Goal: Task Accomplishment & Management: Manage account settings

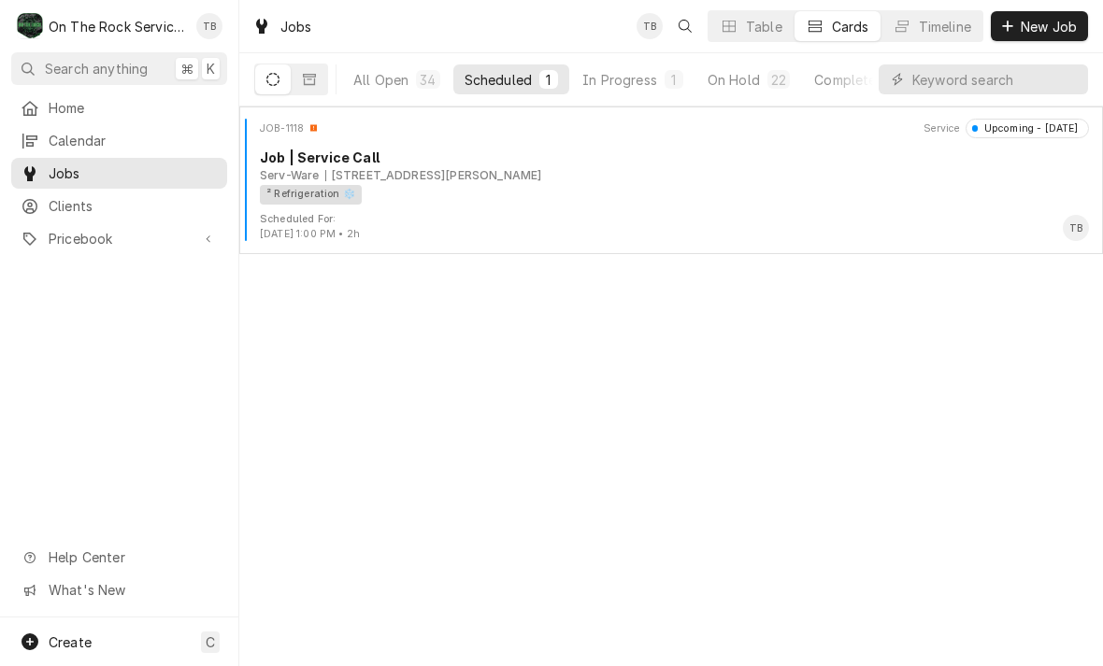
click at [637, 82] on div "In Progress" at bounding box center [619, 80] width 75 height 20
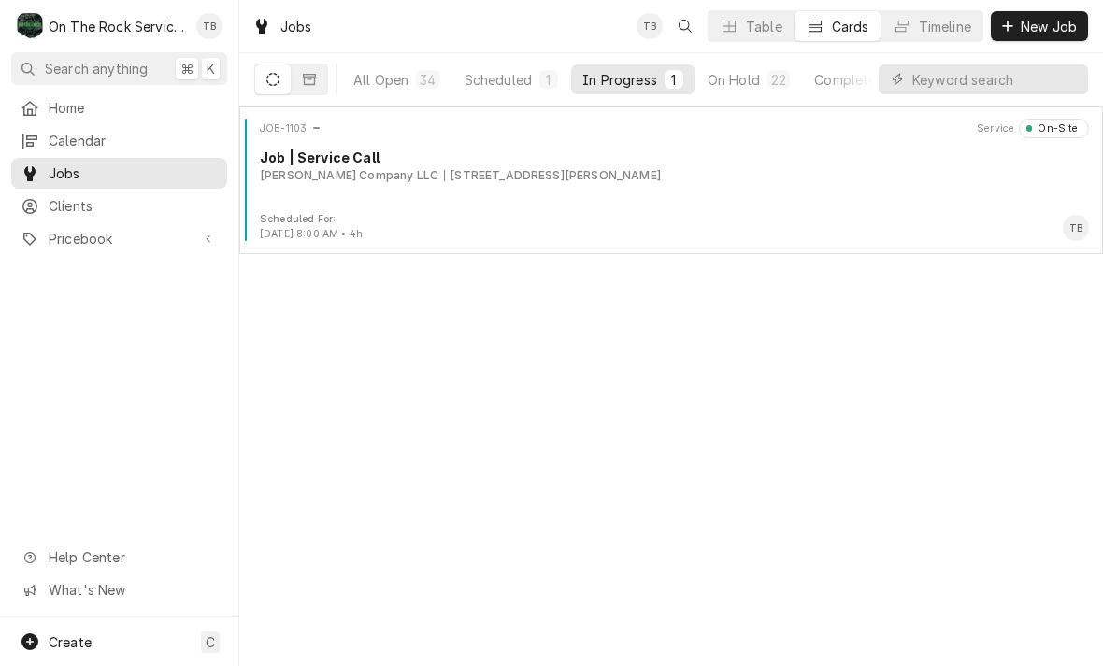
click at [593, 193] on div "JOB-1103 Service On-Site Job | Service Call Akers Company LLC 2513 Stone Statio…" at bounding box center [671, 165] width 849 height 93
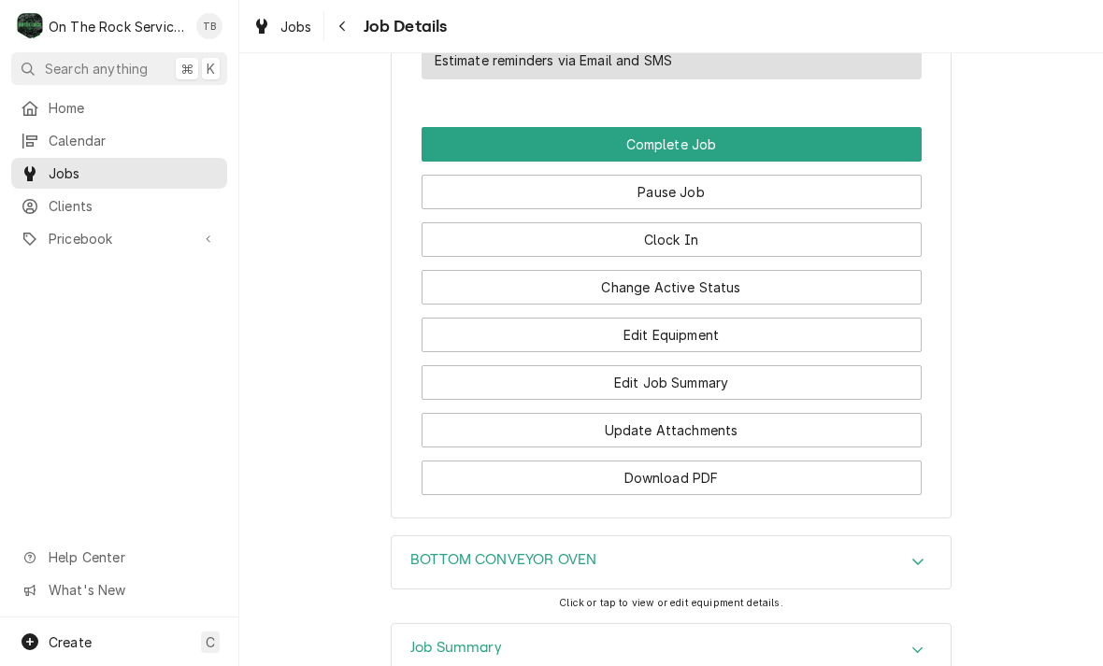
scroll to position [2158, 0]
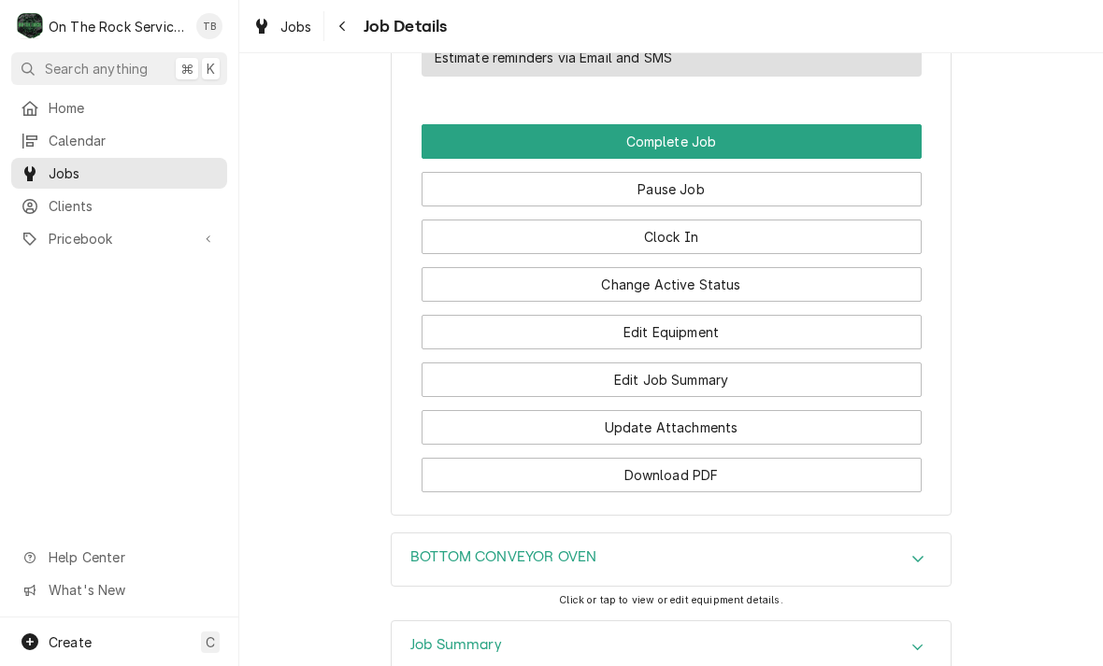
click at [691, 188] on button "Pause Job" at bounding box center [671, 189] width 500 height 35
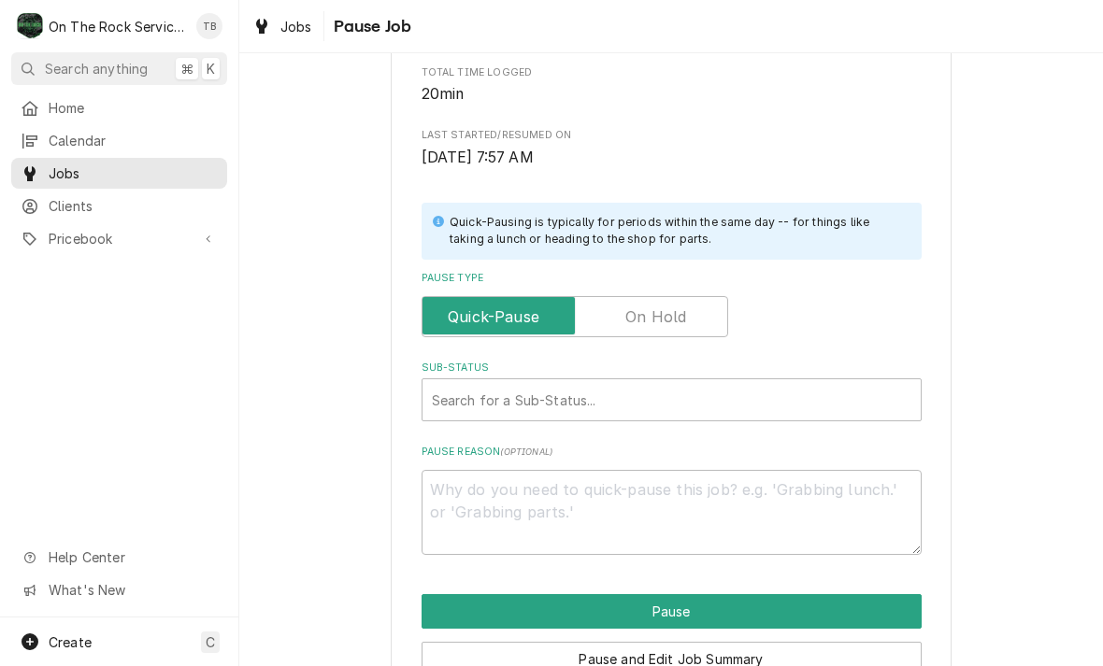
scroll to position [336, 0]
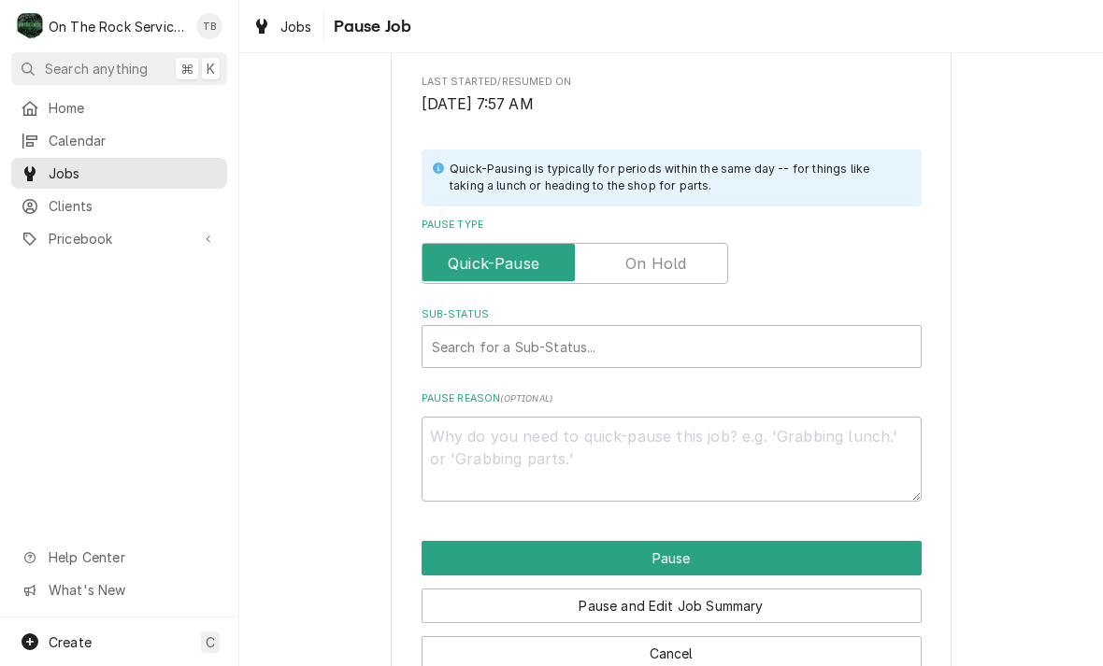
click at [657, 268] on input "Pause Type" at bounding box center [575, 263] width 290 height 41
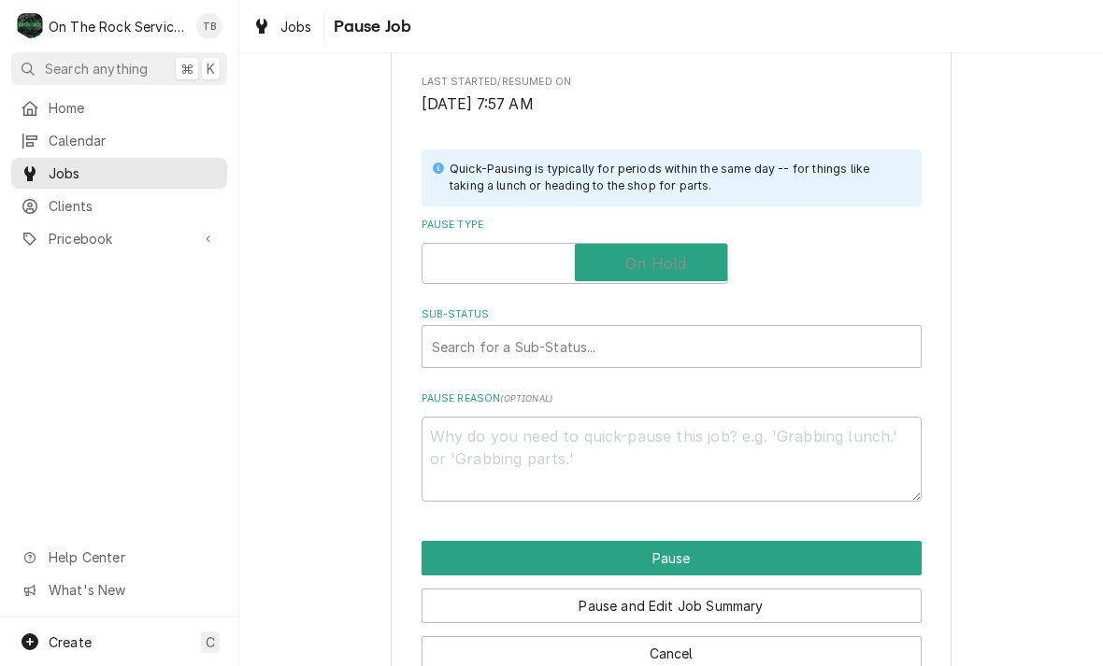
checkbox input "true"
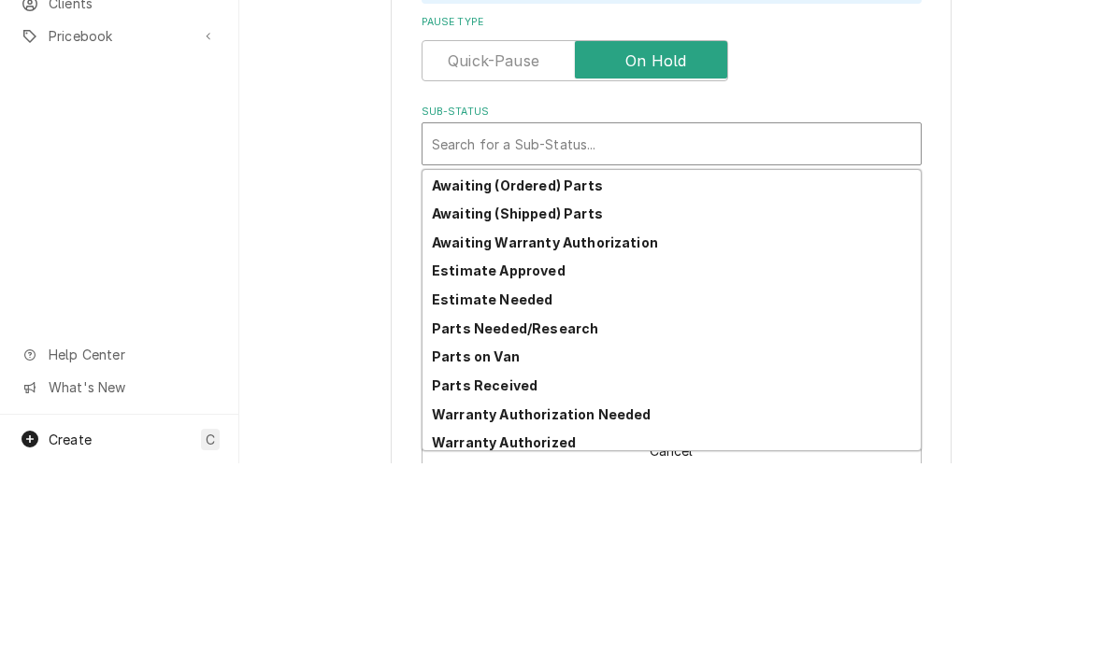
scroll to position [90, 0]
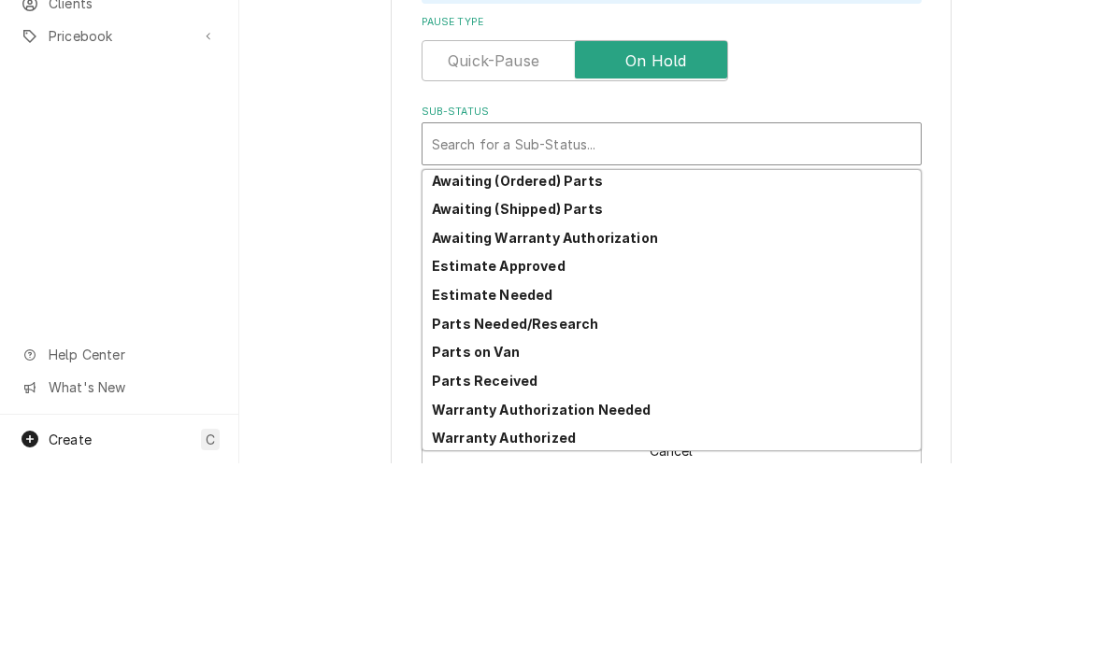
click at [563, 369] on div "Awaiting (Ordered) Parts" at bounding box center [671, 383] width 498 height 29
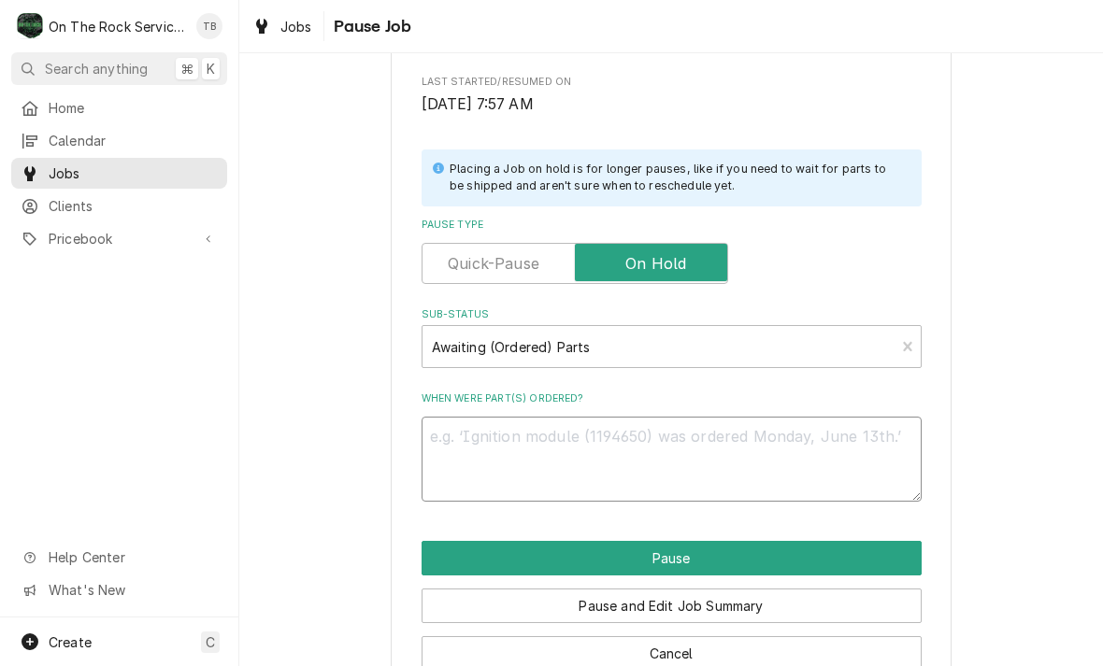
click at [464, 442] on textarea "When were part(s) ordered?" at bounding box center [671, 459] width 500 height 85
type textarea "x"
type textarea "W"
type textarea "x"
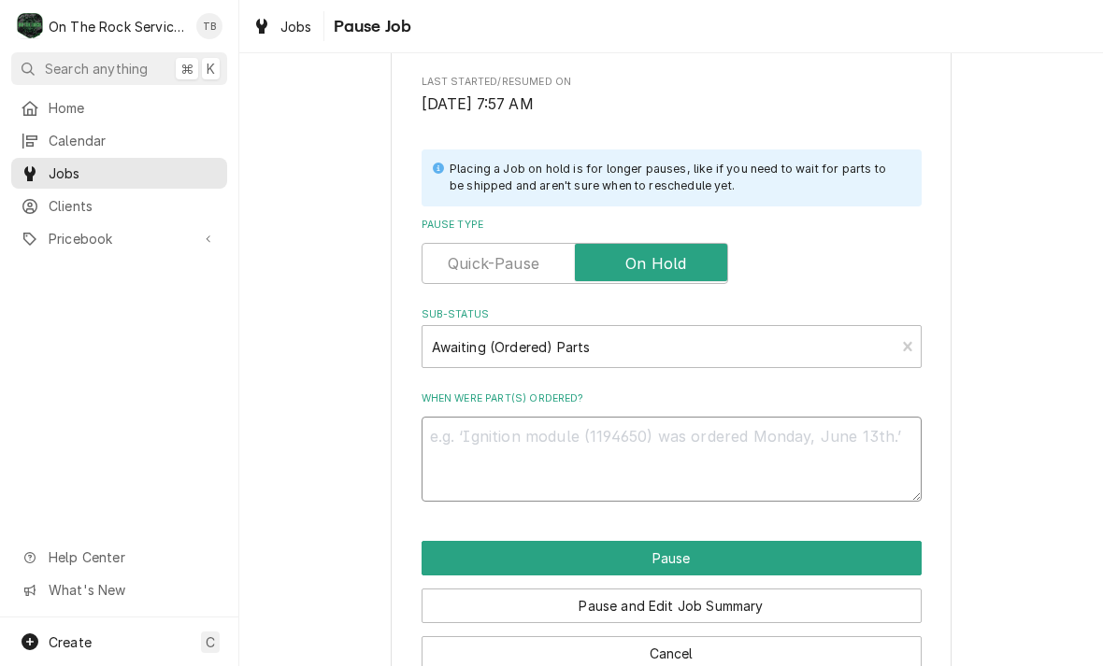
type textarea "N"
type textarea "x"
type textarea "Ne"
type textarea "x"
type textarea "New"
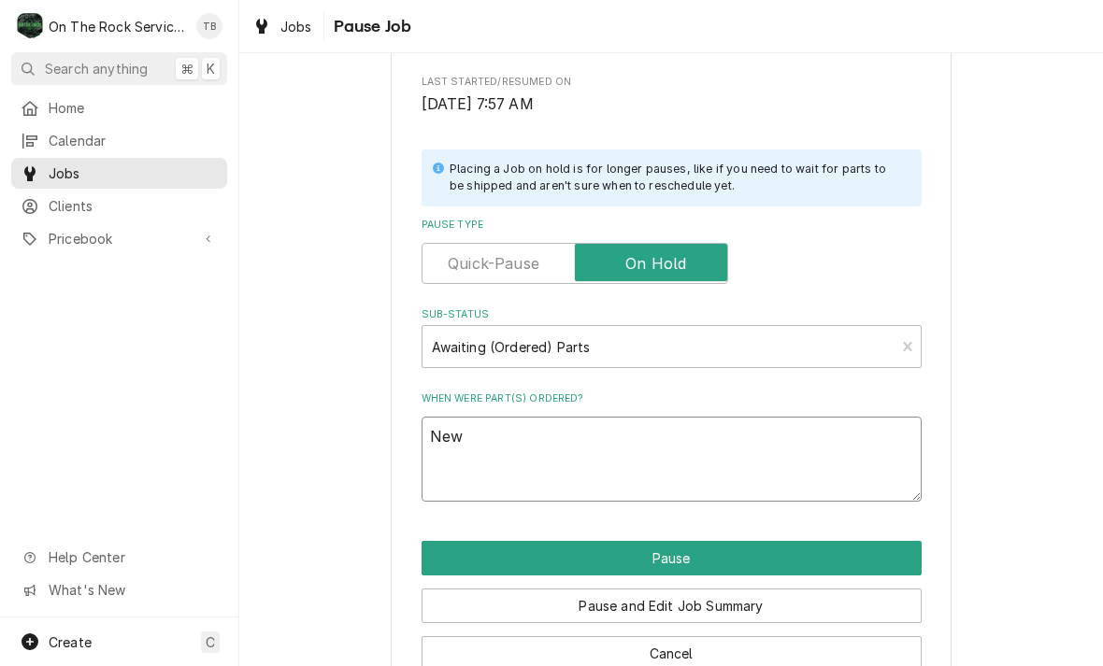
type textarea "x"
type textarea "New"
type textarea "x"
type textarea "New m"
type textarea "x"
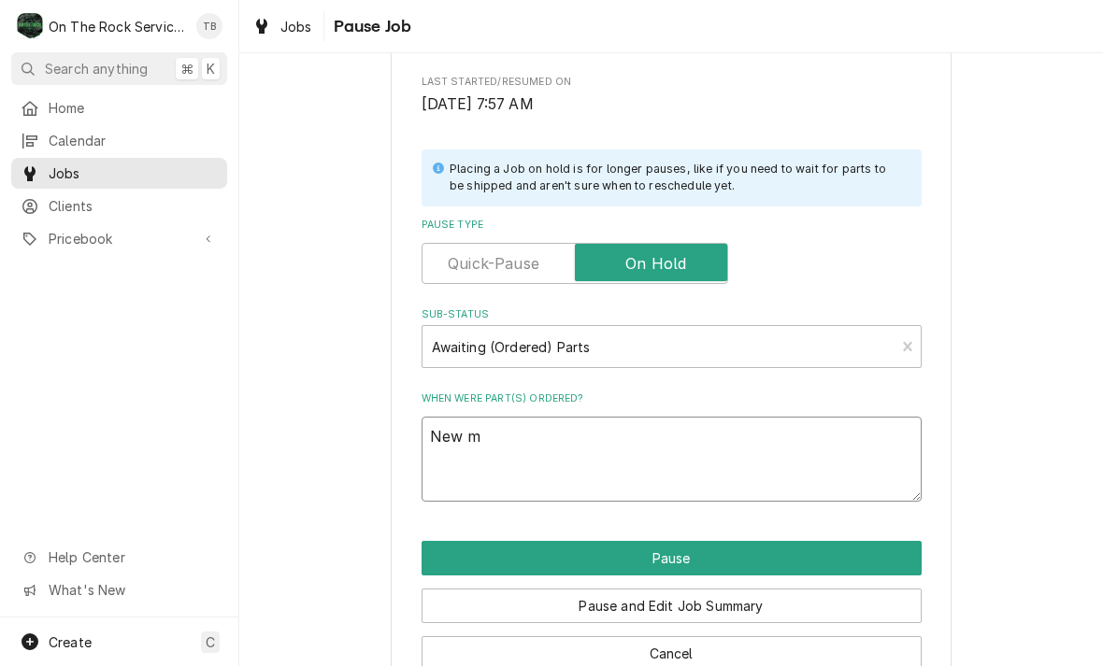
type textarea "New mo"
type textarea "x"
type textarea "New mot"
type textarea "x"
type textarea "New moto"
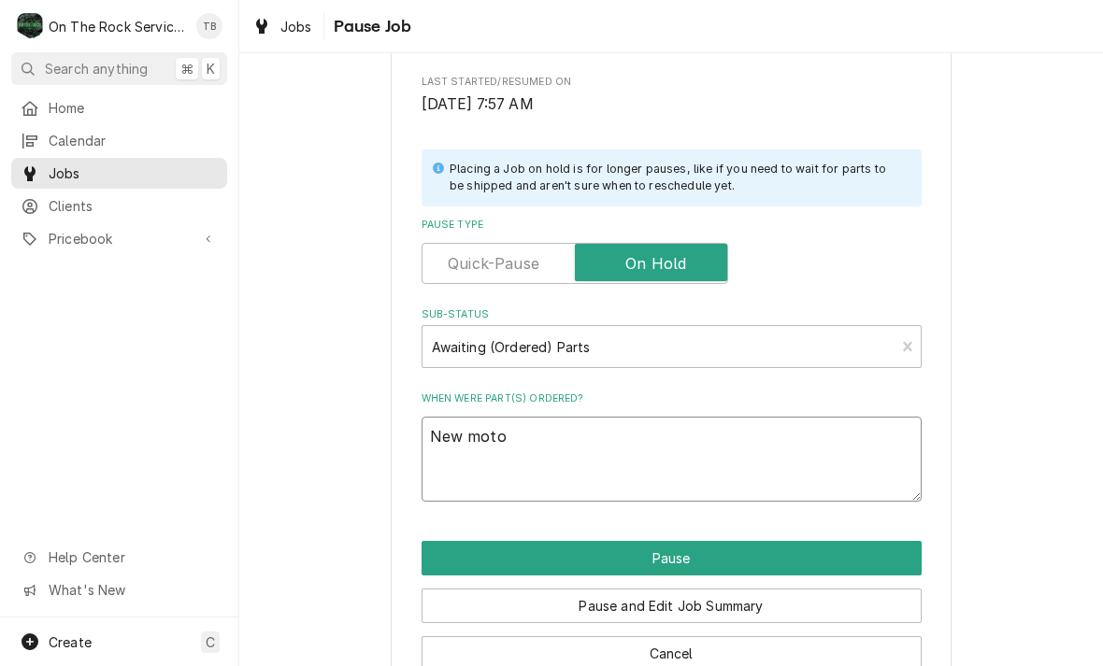
type textarea "x"
type textarea "New motor"
type textarea "x"
type textarea "New motor,"
type textarea "x"
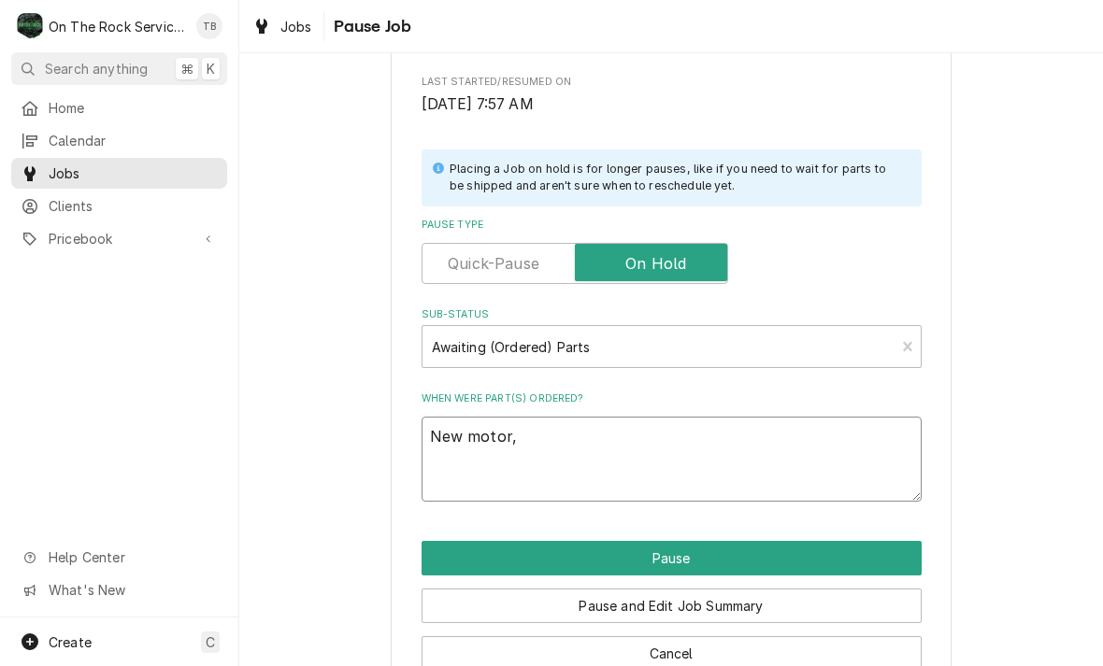
type textarea "New motor,"
type textarea "x"
type textarea "New motor, m"
type textarea "x"
type textarea "New motor, mf"
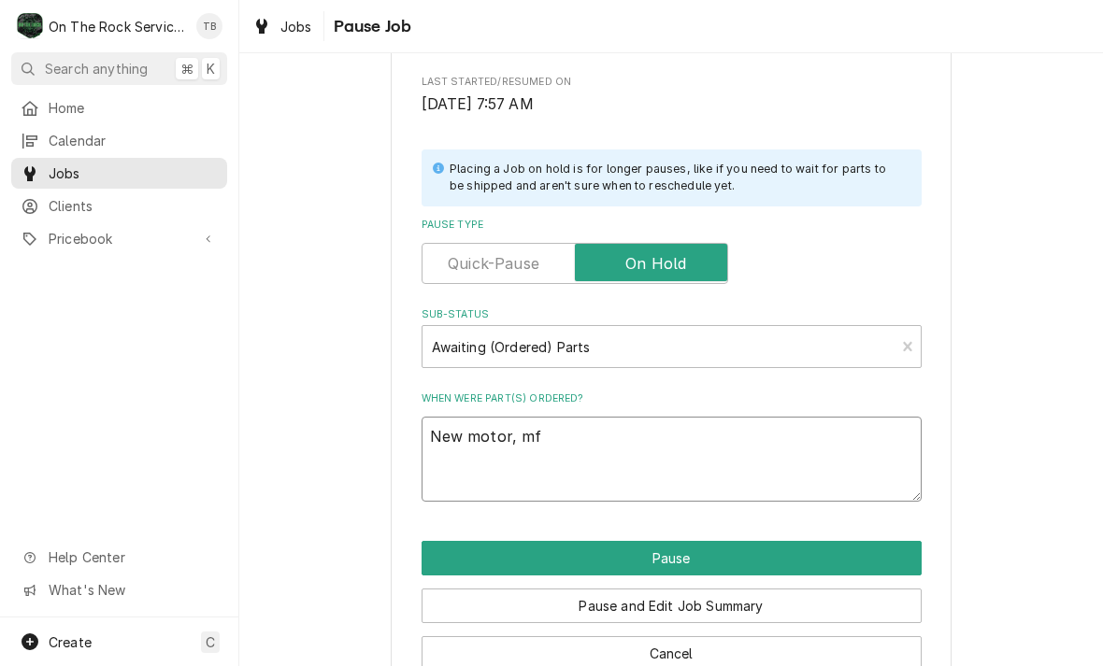
type textarea "x"
type textarea "New motor, mfg"
type textarea "x"
type textarea "New motor, mfg"
type textarea "x"
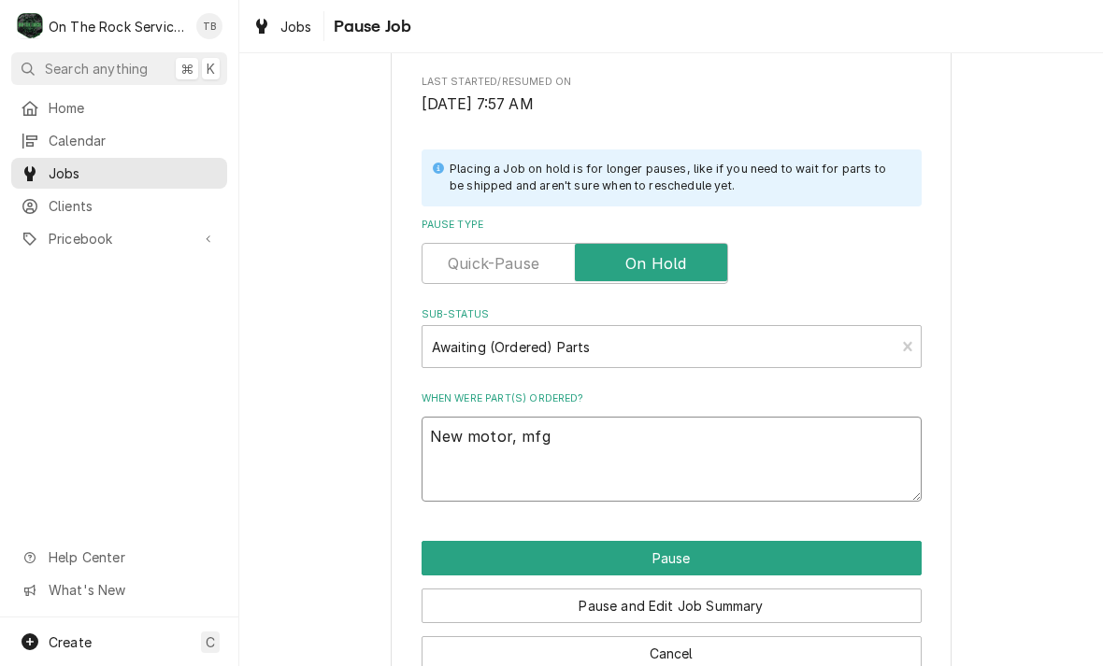
type textarea "New motor, mfg s"
type textarea "x"
type textarea "New motor, mfg sen"
type textarea "x"
type textarea "New motor, mfg sent"
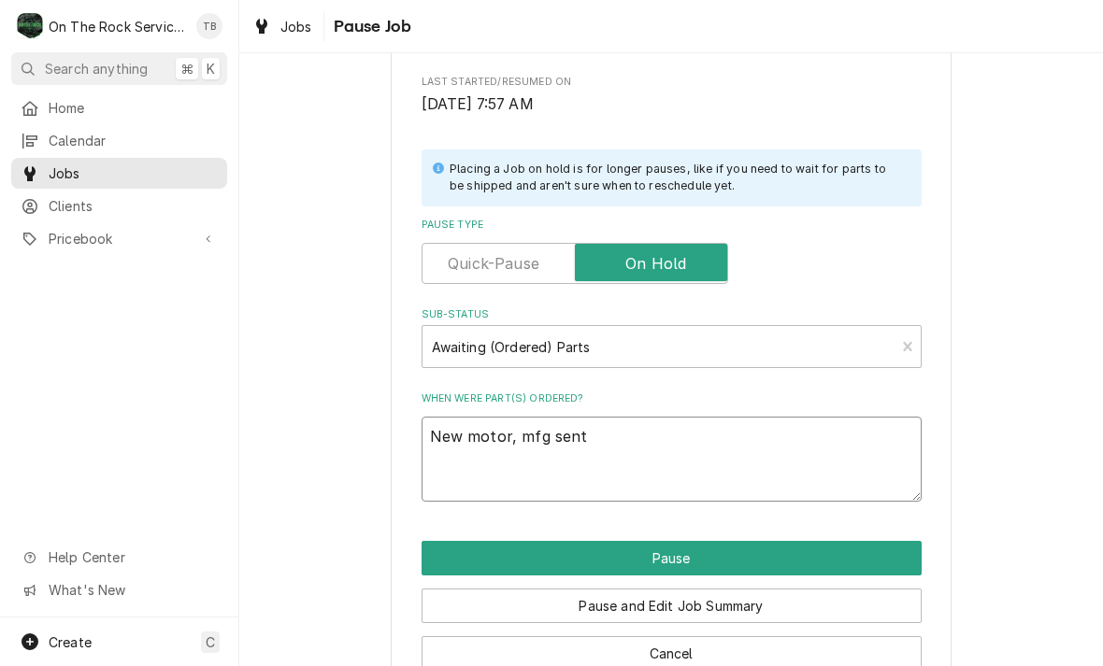
type textarea "x"
type textarea "New motor, mfg sent"
type textarea "x"
type textarea "New motor, mfg sent us"
type textarea "x"
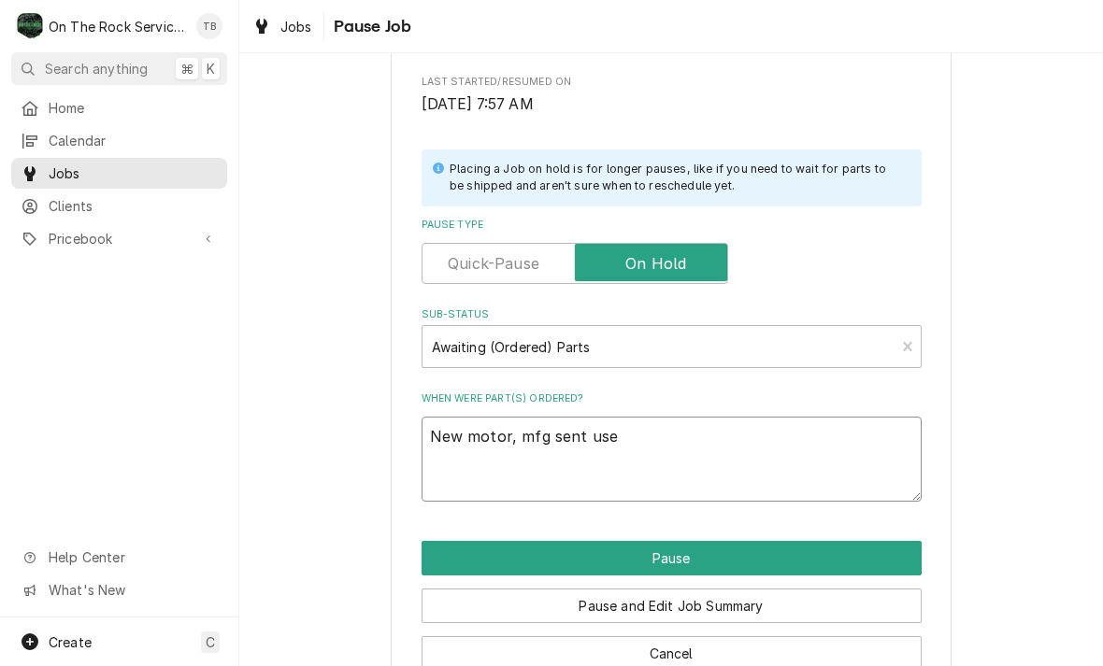
type textarea "New motor, mfg sent used"
type textarea "x"
type textarea "New motor, mfg sent used"
type textarea "x"
type textarea "New motor, mfg sent used o"
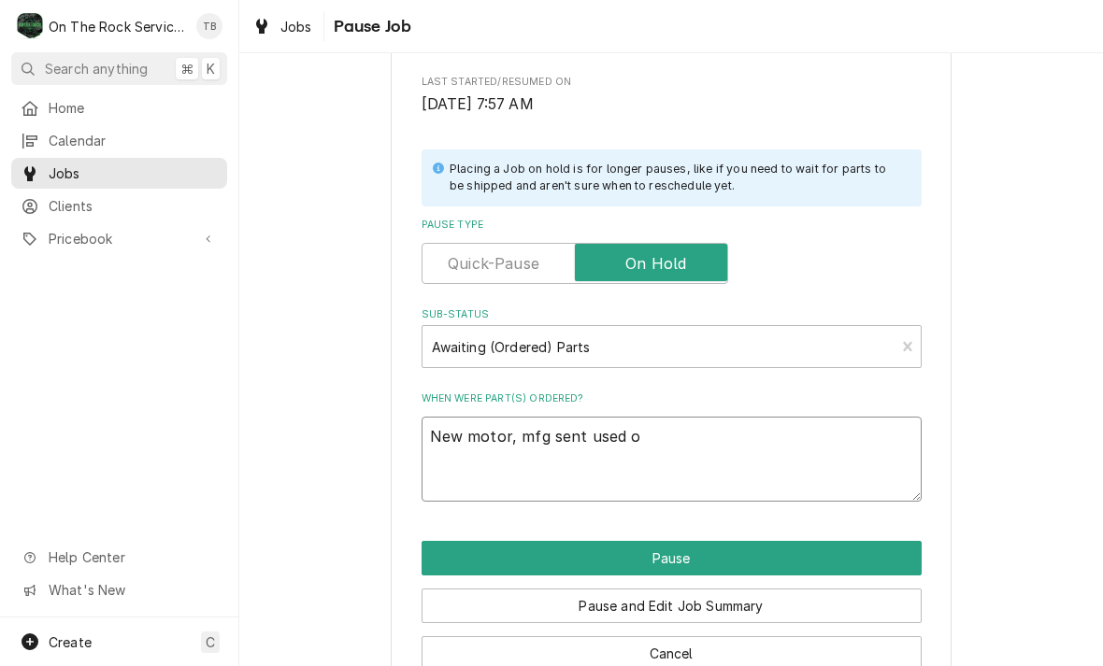
type textarea "x"
type textarea "New motor, mfg sent used on"
type textarea "x"
type textarea "New motor, mfg sent used one"
type textarea "x"
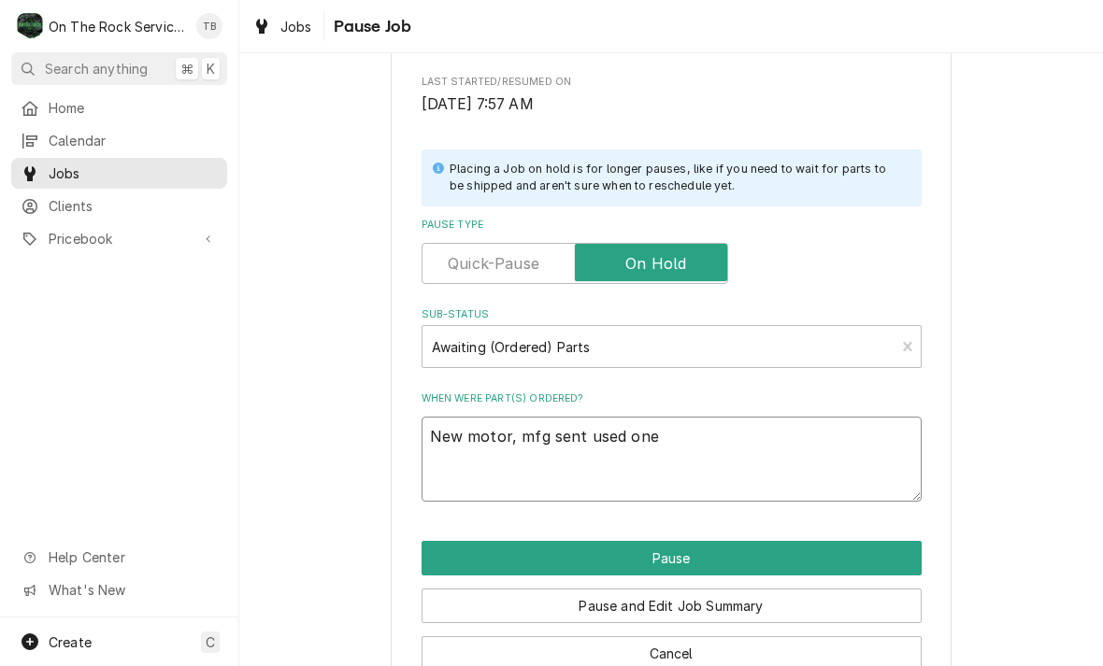
type textarea "New motor, mfg sent used one"
type textarea "x"
type textarea "New motor, mfg sent used one f"
type textarea "x"
type textarea "New motor, mfg sent used one fi"
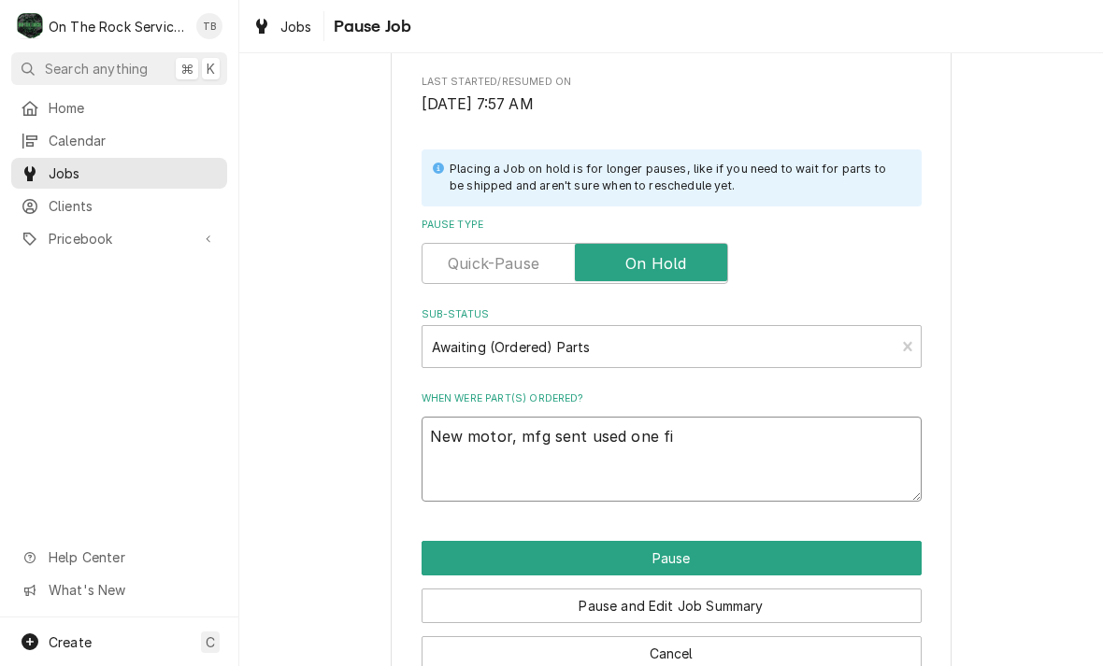
type textarea "x"
type textarea "New motor, mfg sent used one fir"
type textarea "x"
type textarea "New motor, mfg sent used one firs"
type textarea "x"
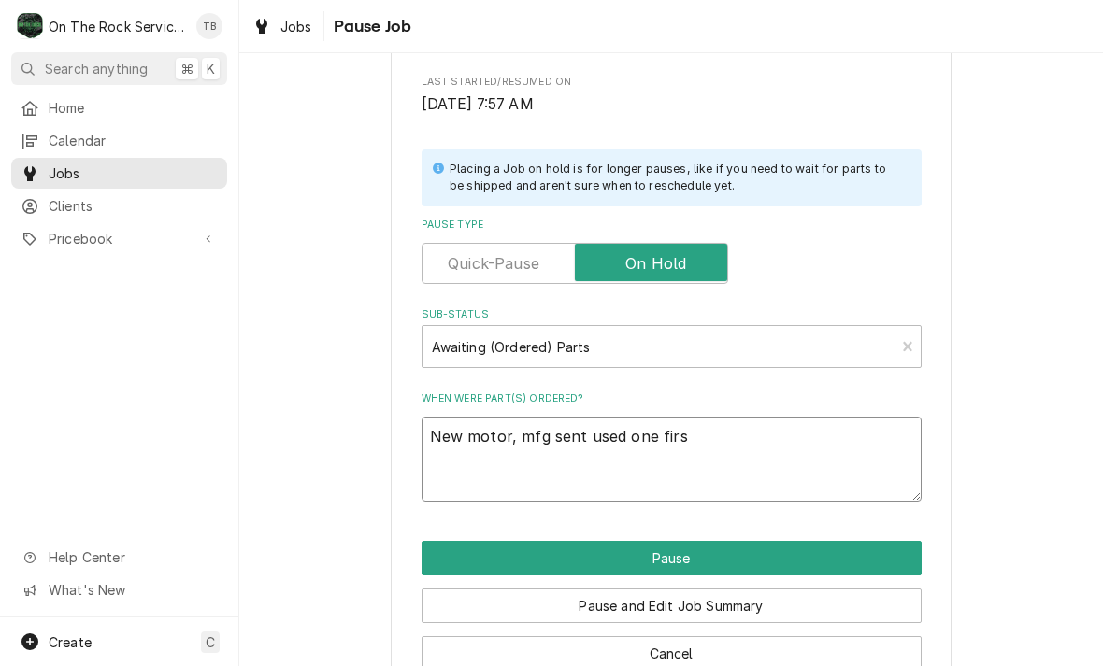
type textarea "New motor, mfg sent used one first"
type textarea "x"
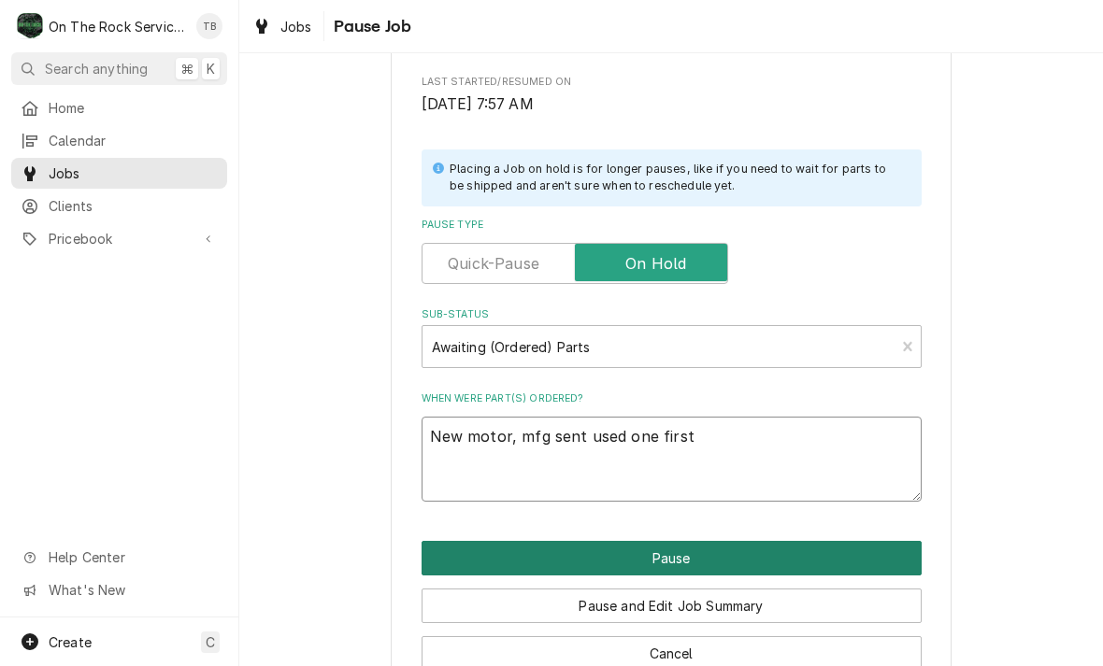
type textarea "New motor, mfg sent used one first"
click at [670, 549] on button "Pause" at bounding box center [671, 558] width 500 height 35
type textarea "x"
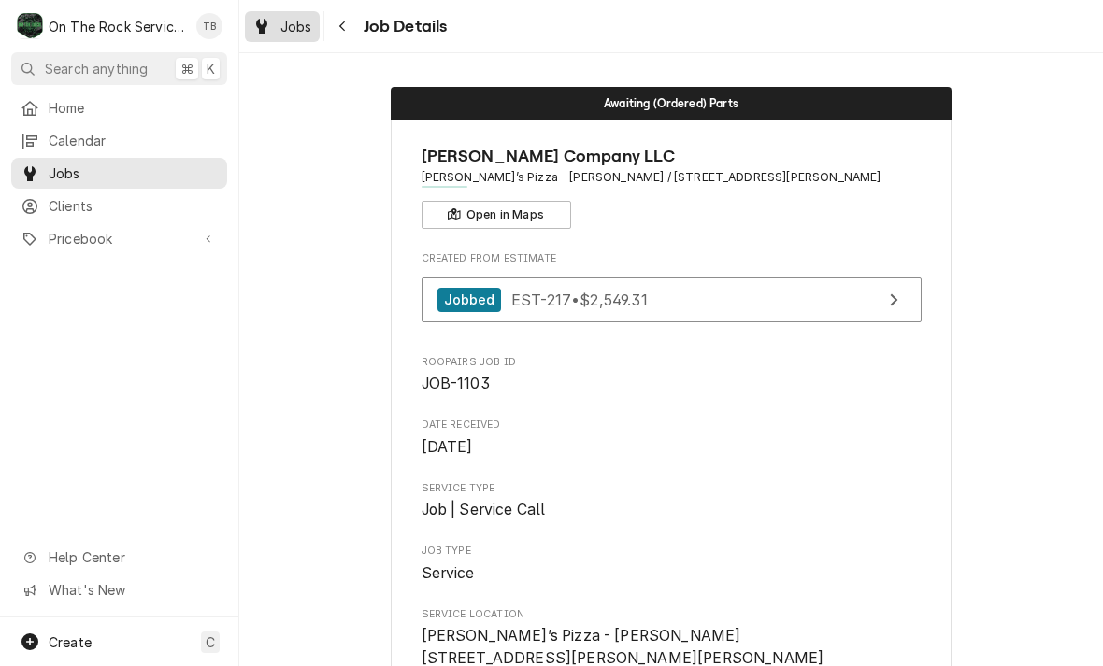
click at [303, 33] on span "Jobs" at bounding box center [296, 27] width 32 height 20
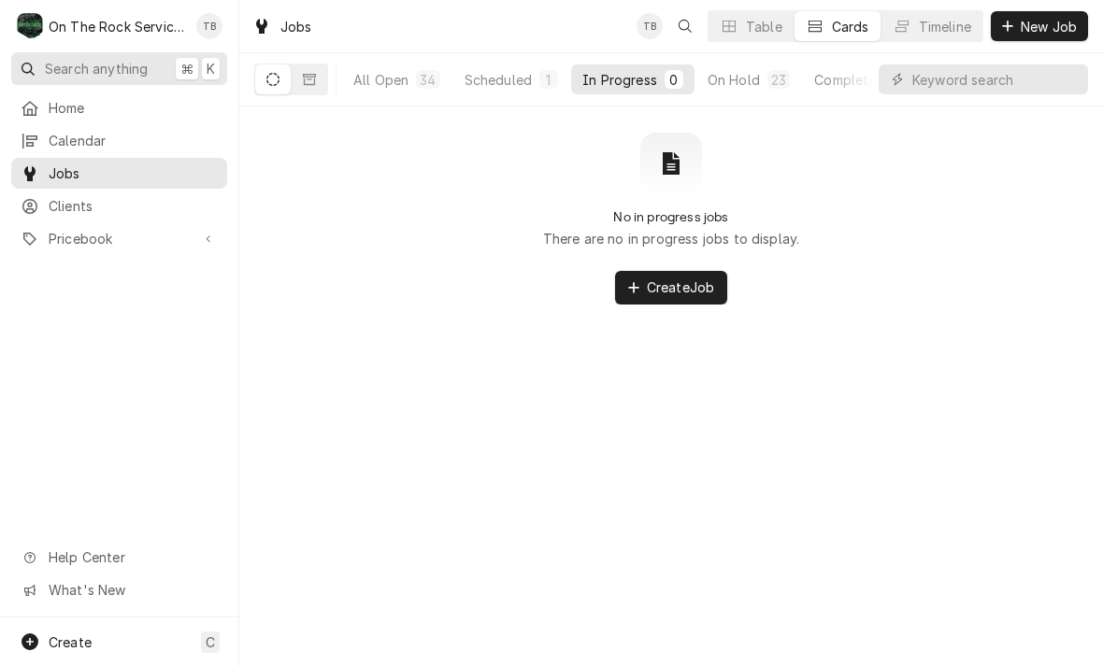
click at [119, 72] on span "Search anything" at bounding box center [96, 69] width 103 height 20
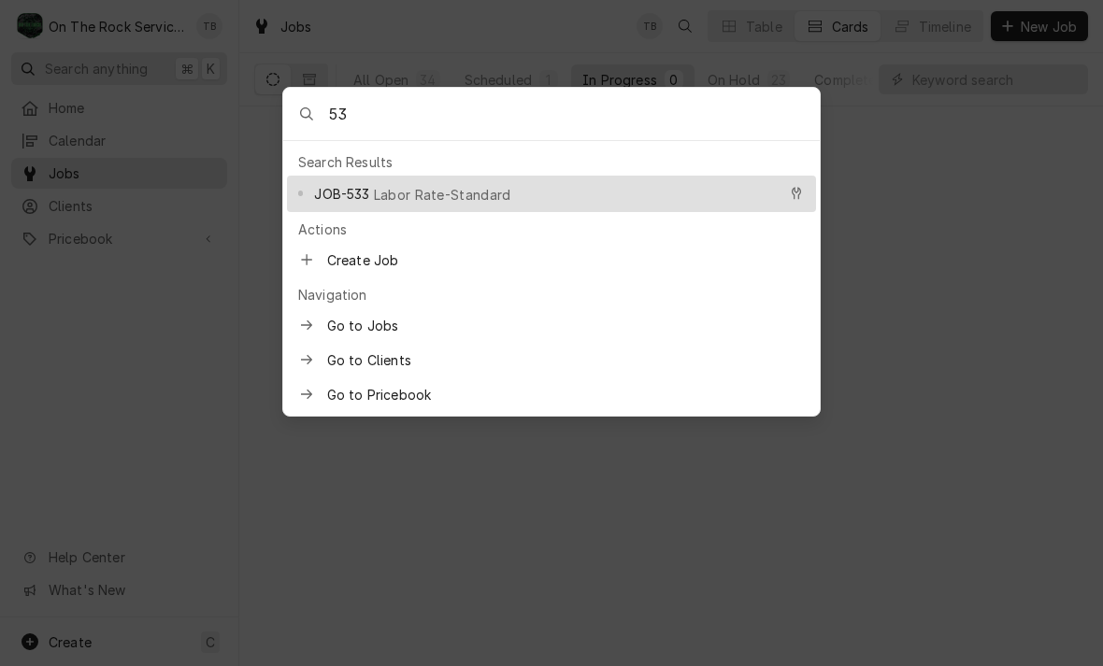
type input "5"
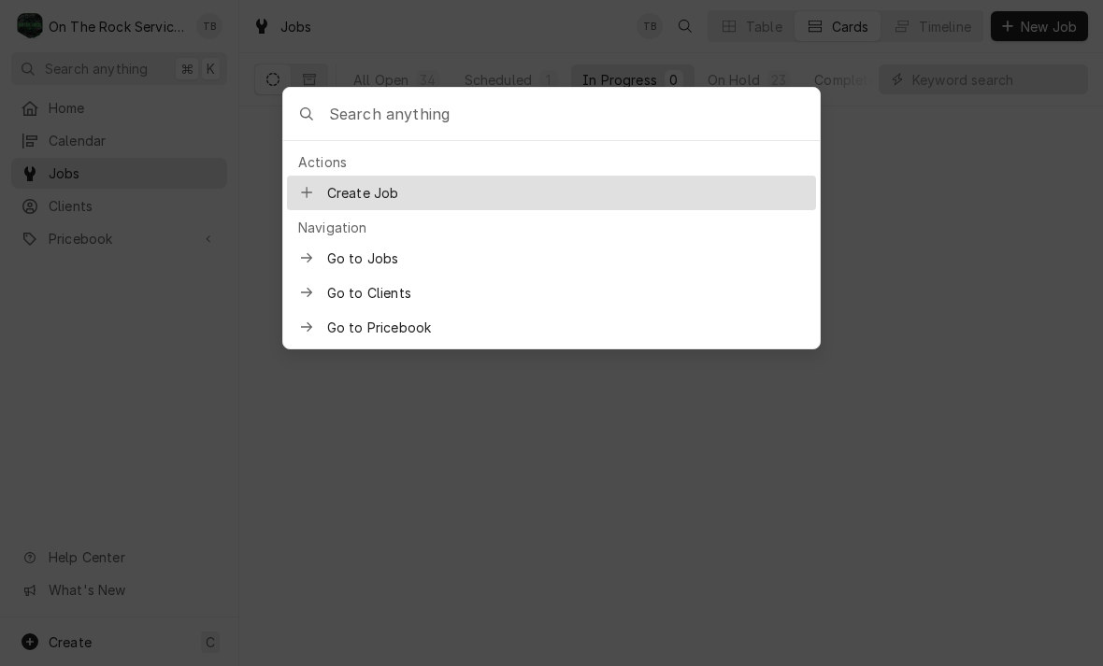
click at [1021, 509] on div at bounding box center [551, 333] width 1103 height 666
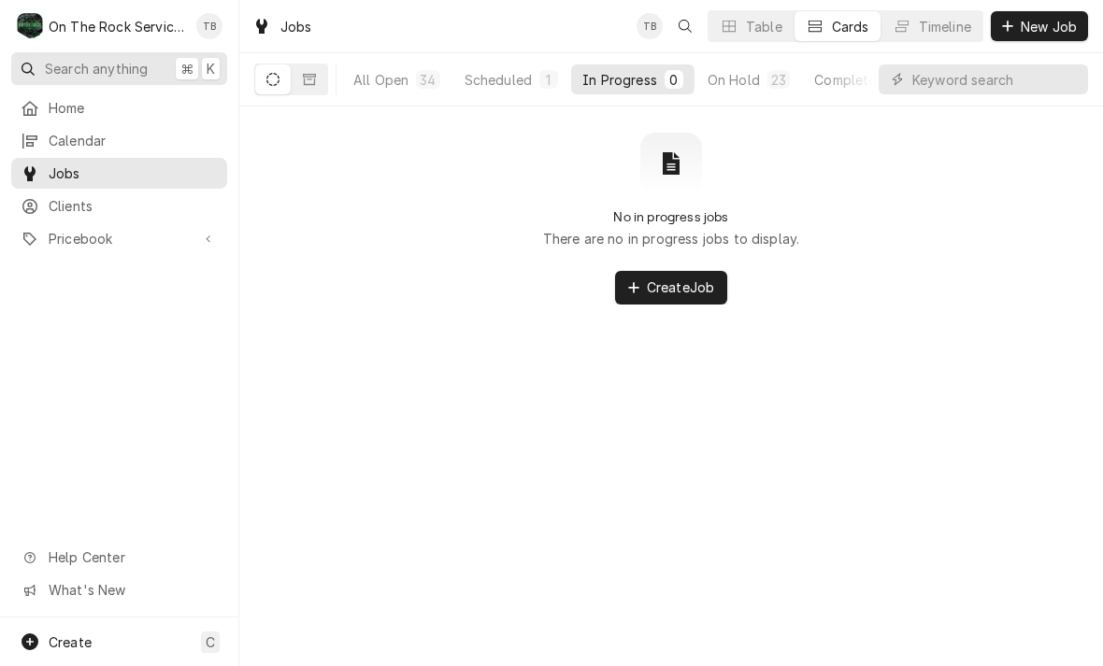
click at [112, 77] on button "Search anything ⌘ K" at bounding box center [119, 68] width 216 height 33
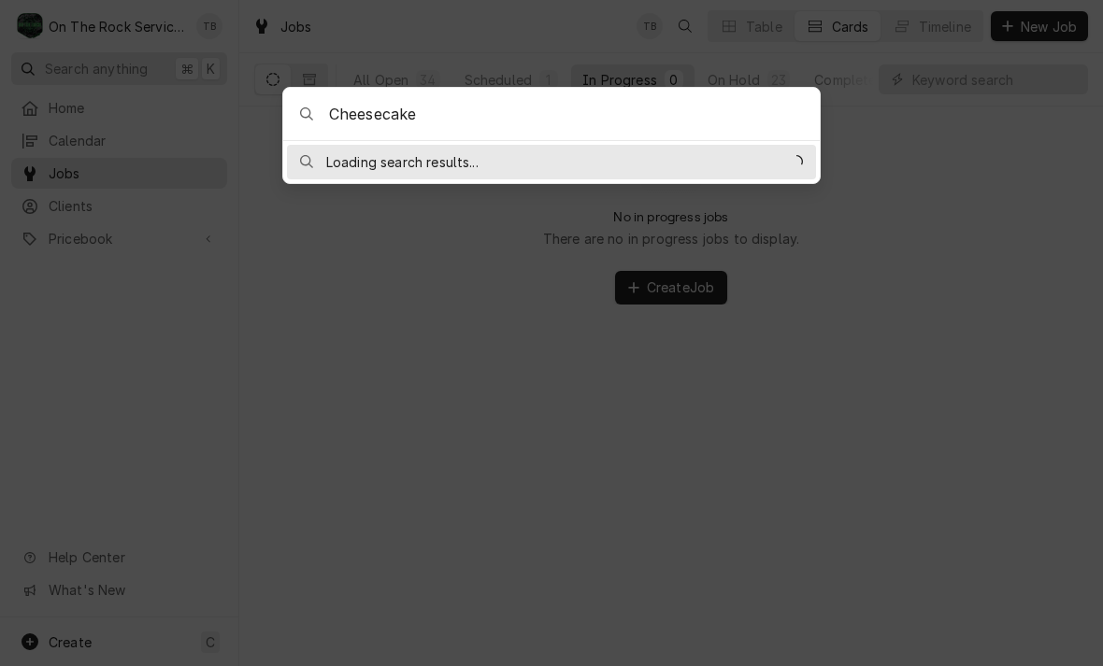
type input "Cheesecake"
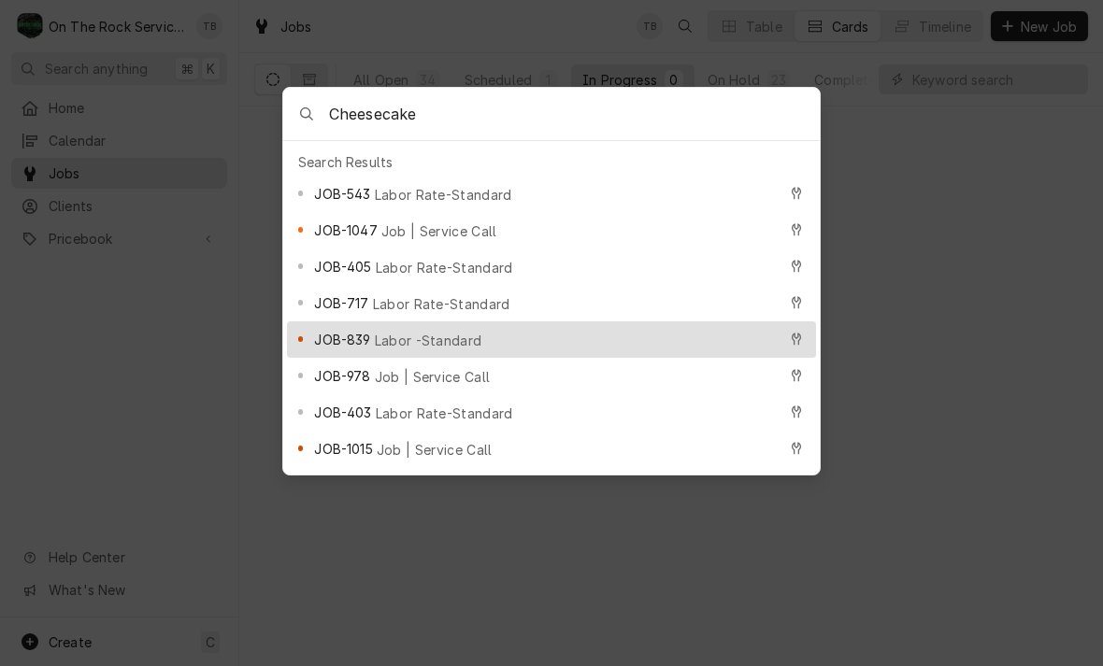
click at [452, 235] on span "Job | Service Call" at bounding box center [439, 231] width 116 height 20
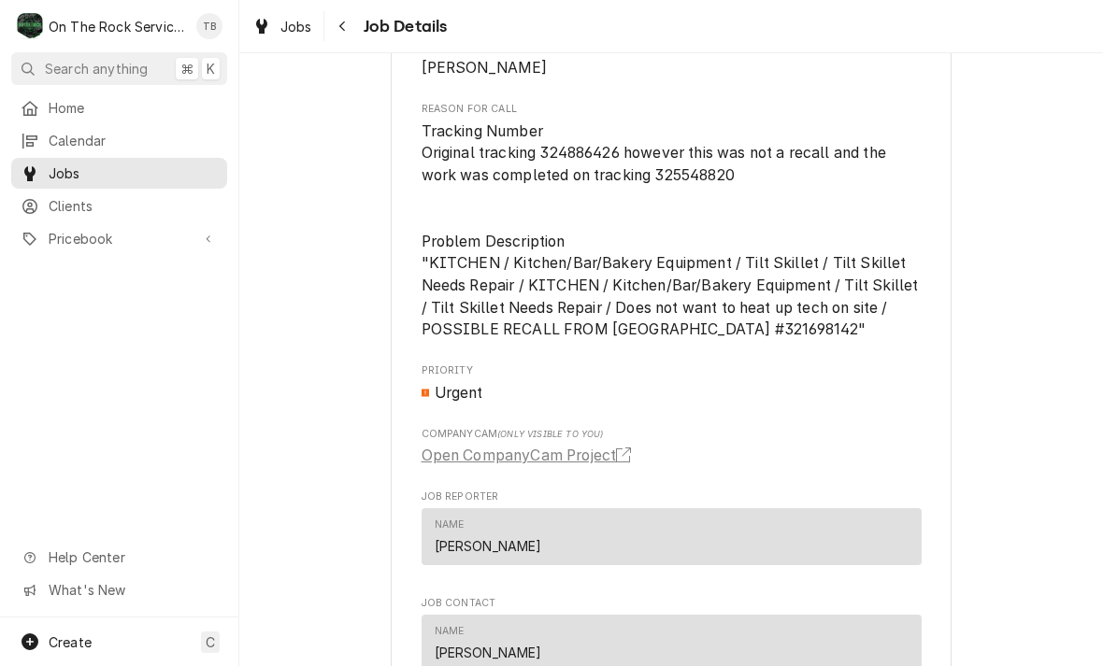
scroll to position [1084, 0]
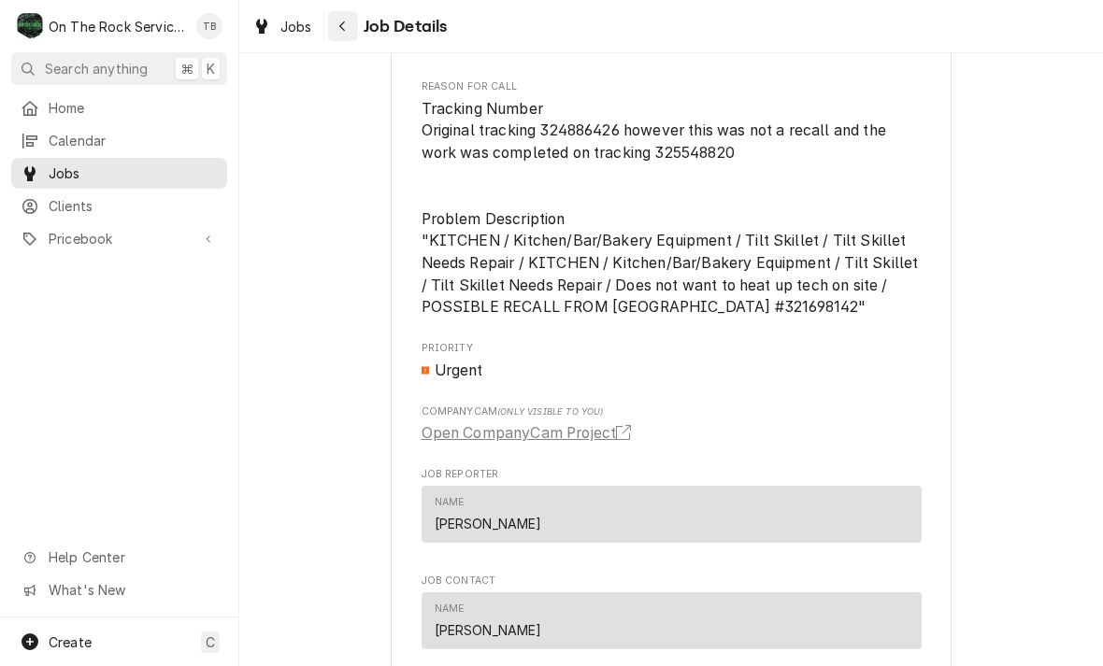
click at [350, 33] on div "Navigate back" at bounding box center [343, 26] width 19 height 19
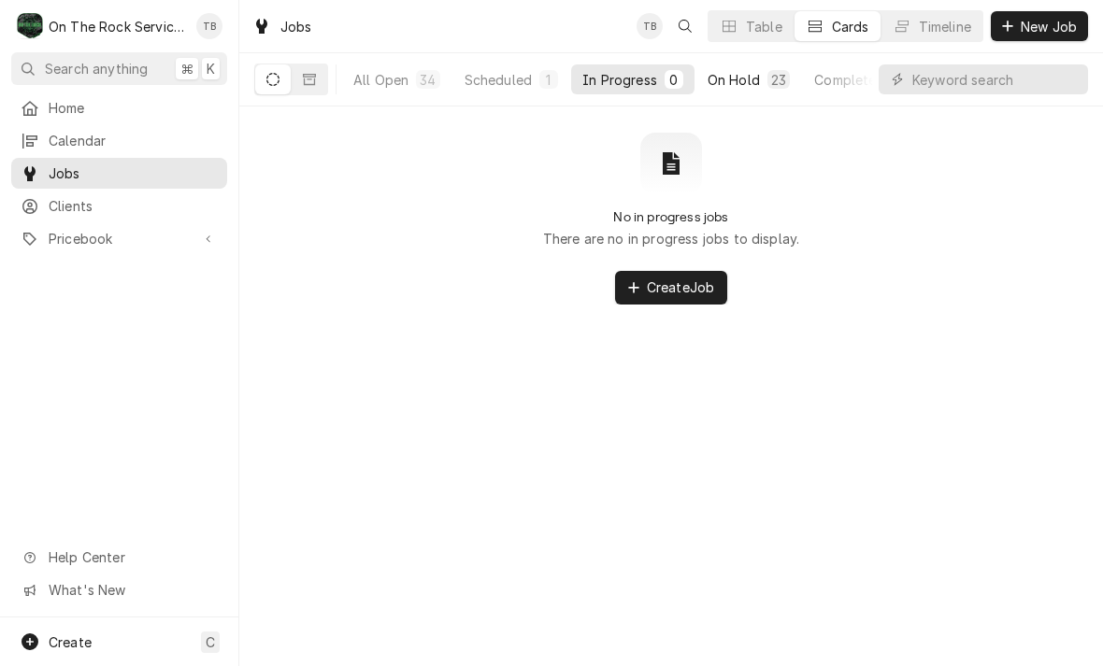
click at [754, 93] on button "On Hold 23" at bounding box center [748, 79] width 105 height 30
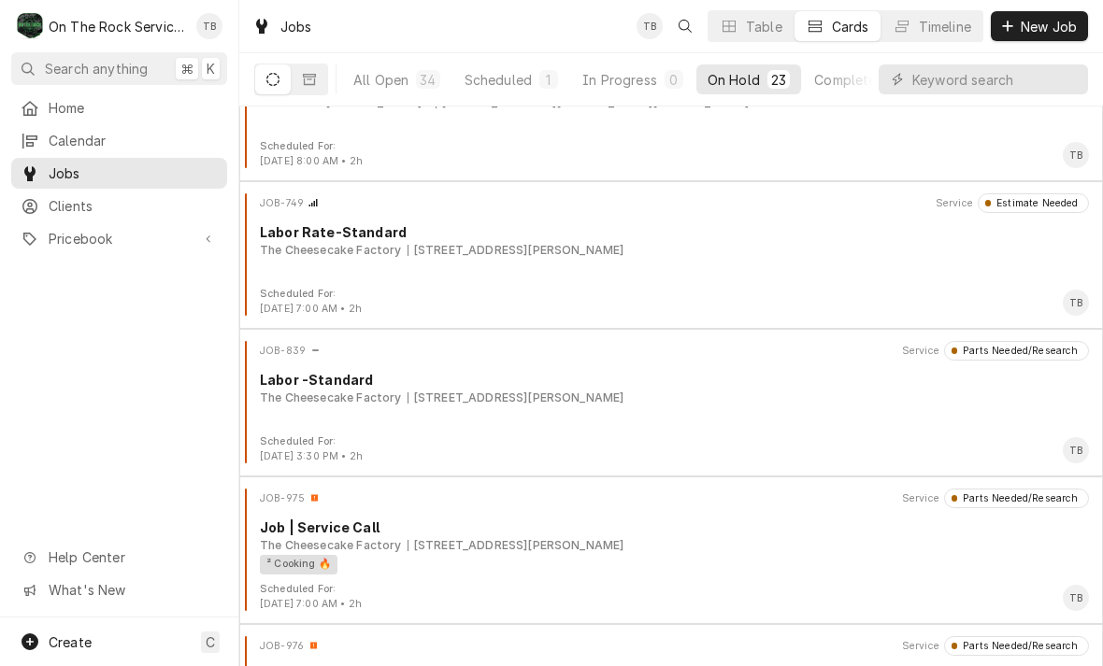
scroll to position [521, 0]
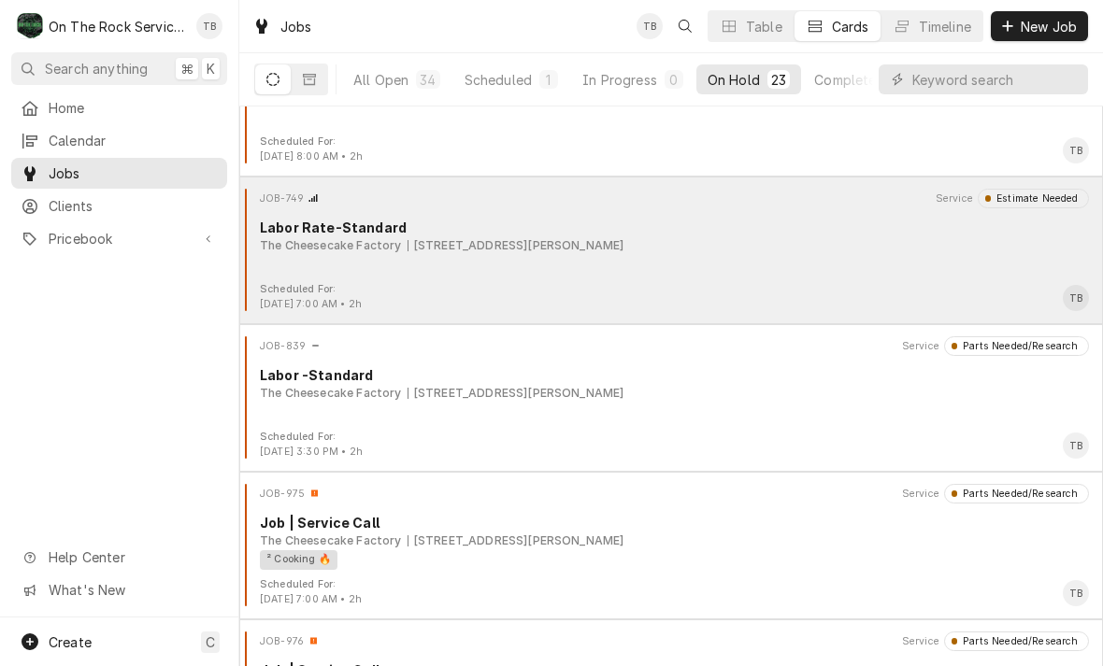
click at [650, 256] on div "JOB-749 Service Estimate Needed Labor Rate-Standard The Cheesecake Factory 700 …" at bounding box center [671, 235] width 849 height 93
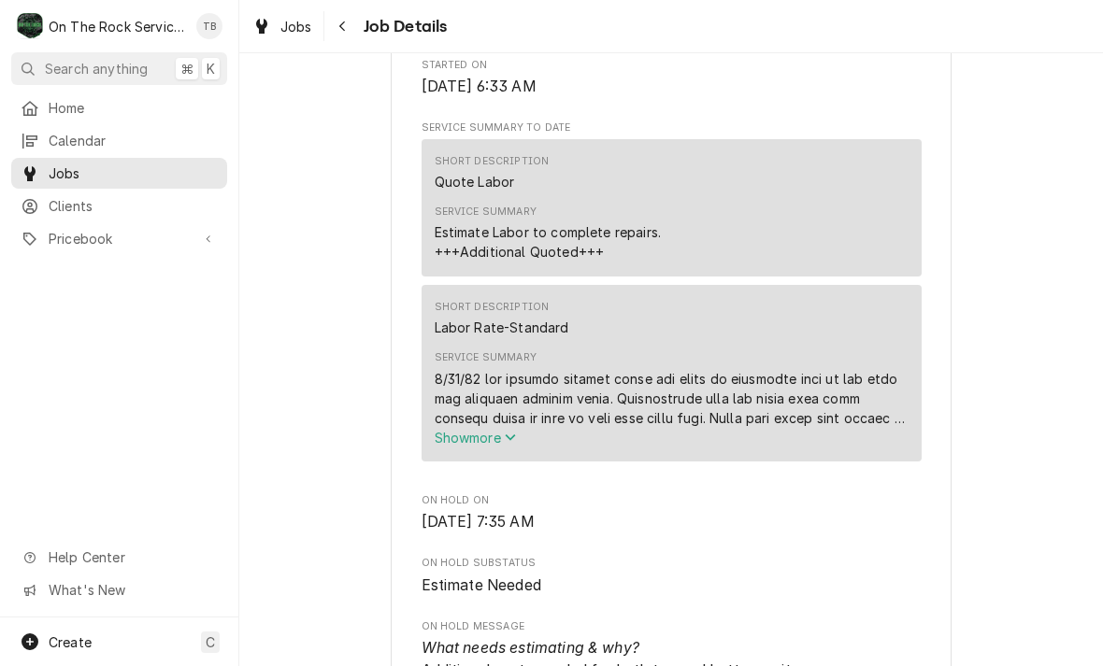
scroll to position [902, 0]
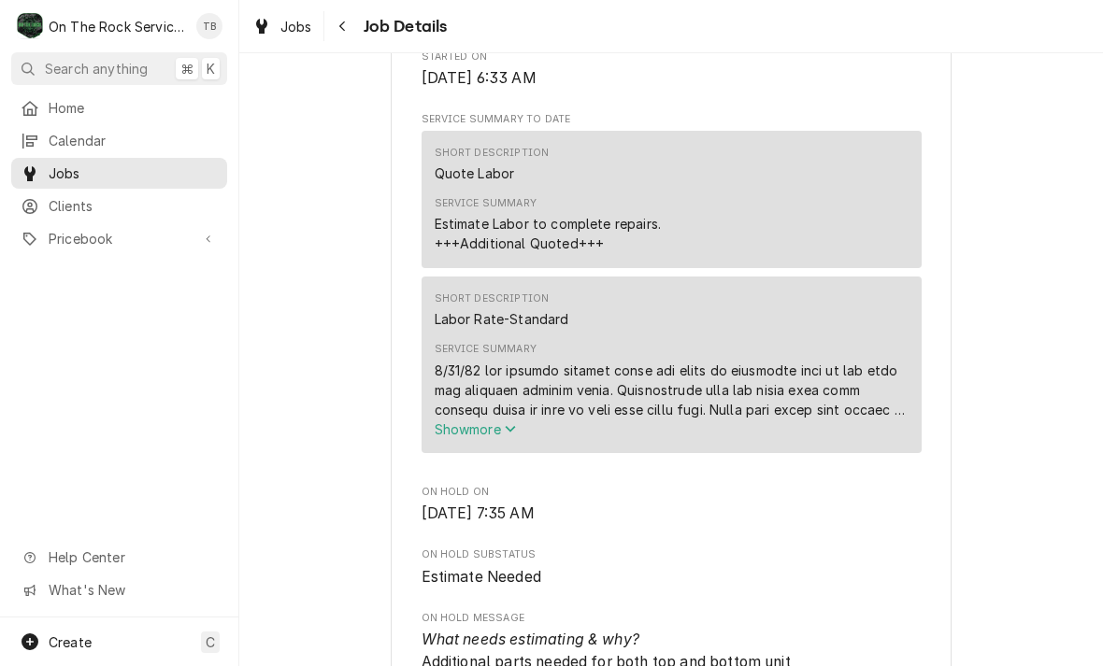
click at [506, 437] on span "Show more" at bounding box center [476, 429] width 82 height 16
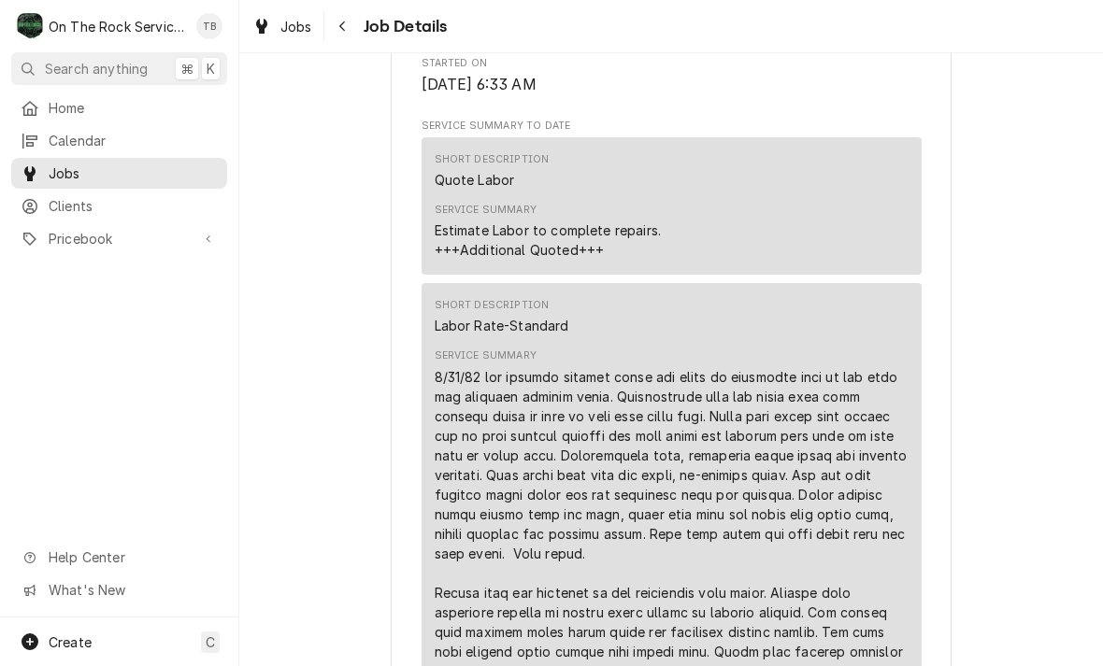
scroll to position [896, 0]
click at [298, 24] on span "Jobs" at bounding box center [296, 27] width 32 height 20
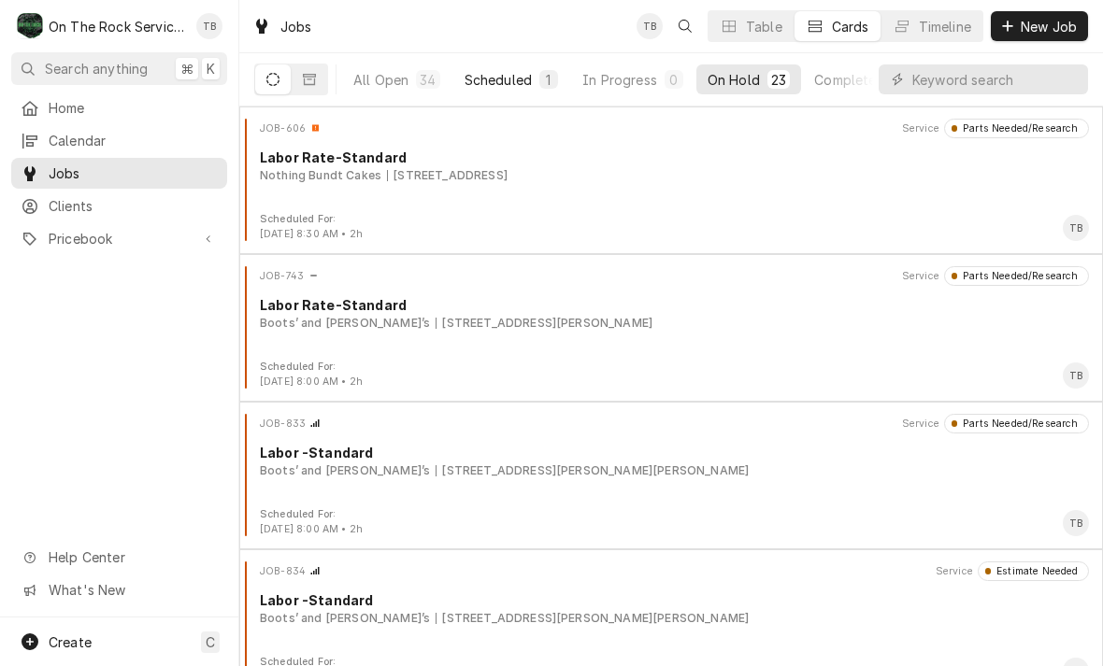
click at [526, 84] on div "Scheduled" at bounding box center [497, 80] width 67 height 20
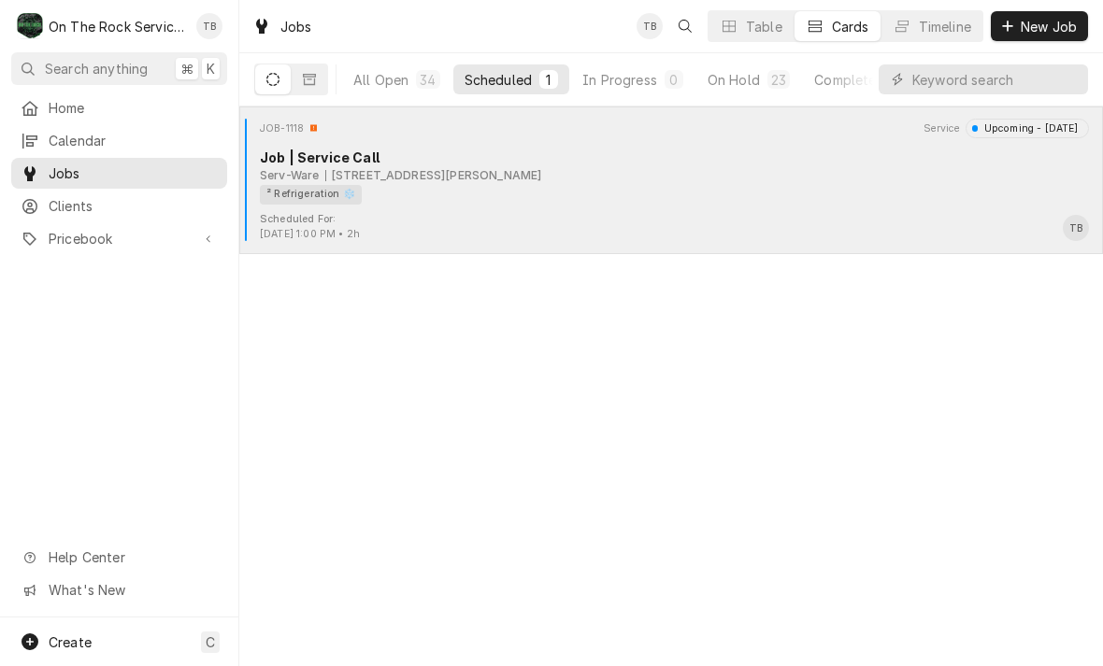
click at [549, 199] on div "² Refrigeration ❄️" at bounding box center [668, 195] width 816 height 20
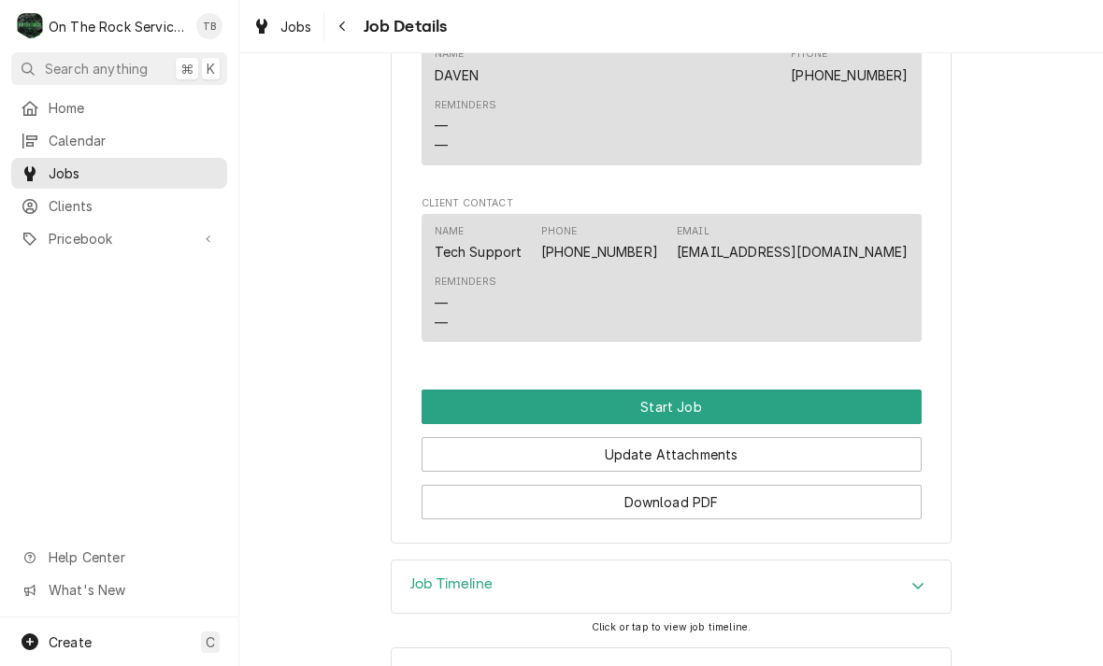
scroll to position [1476, 0]
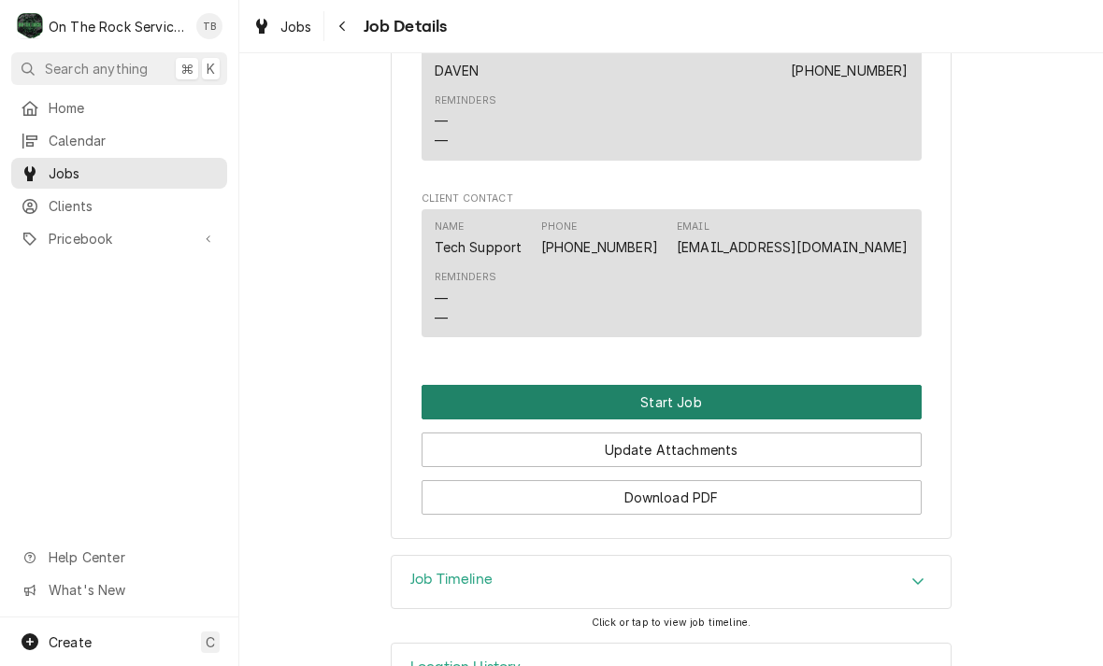
click at [693, 385] on button "Start Job" at bounding box center [671, 402] width 500 height 35
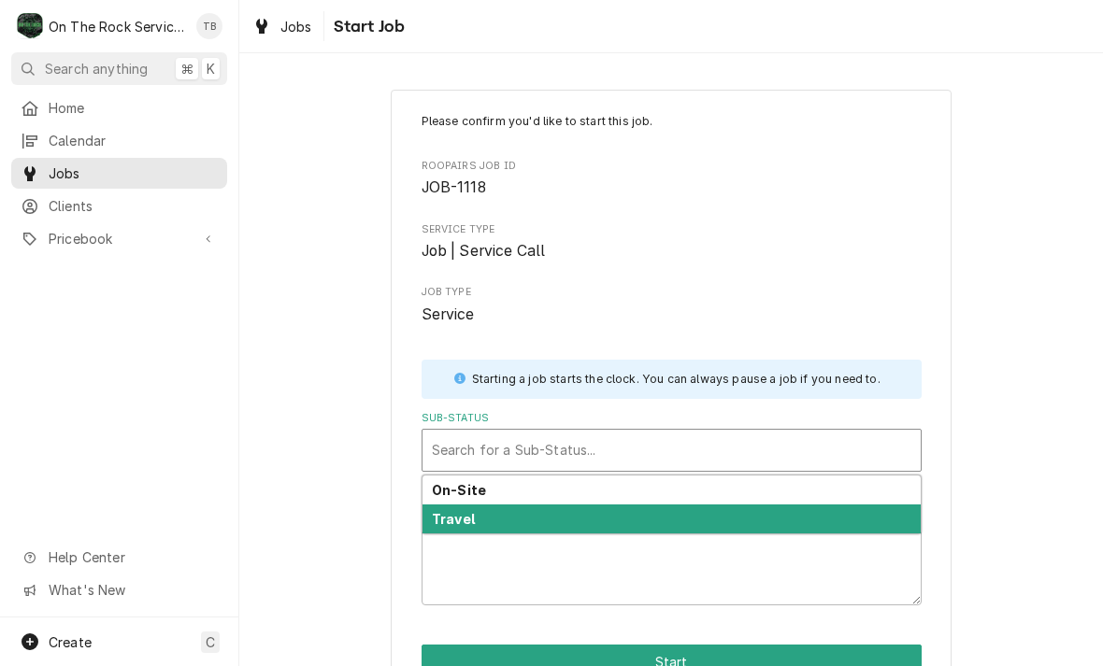
click at [462, 521] on strong "Travel" at bounding box center [453, 519] width 43 height 16
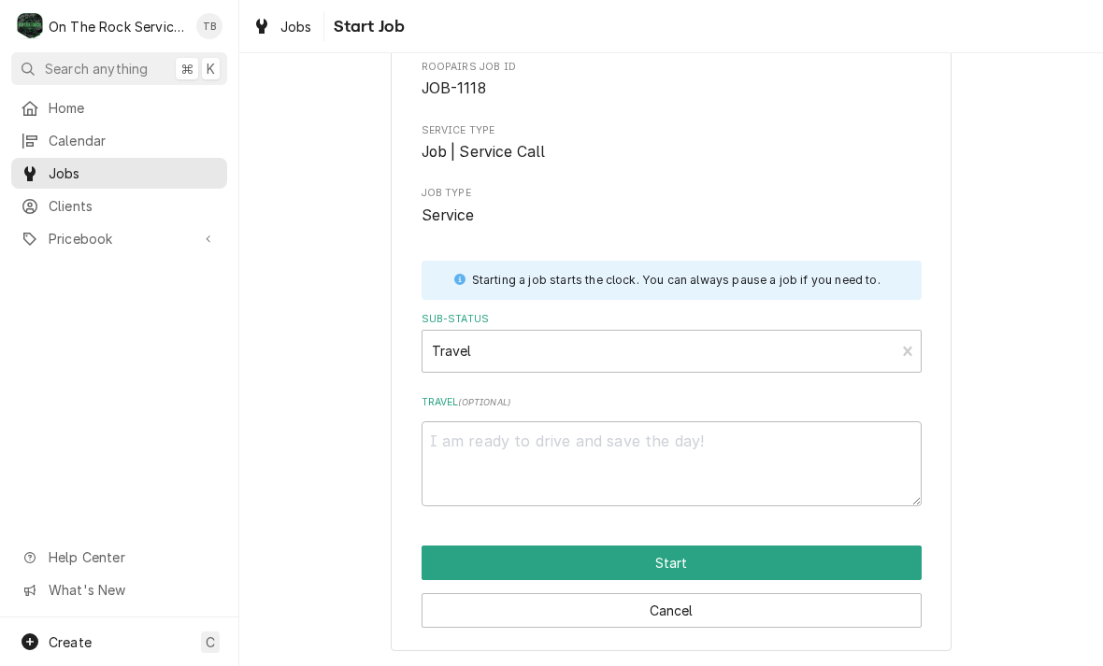
scroll to position [97, 0]
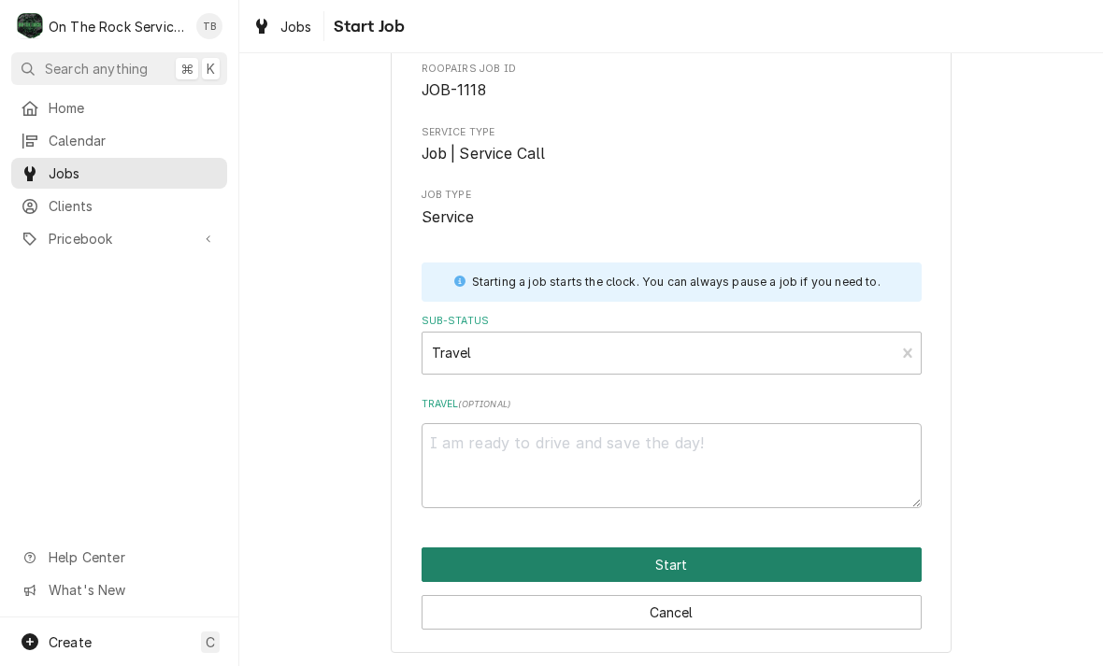
click at [682, 551] on button "Start" at bounding box center [671, 565] width 500 height 35
type textarea "x"
